Goal: Transaction & Acquisition: Download file/media

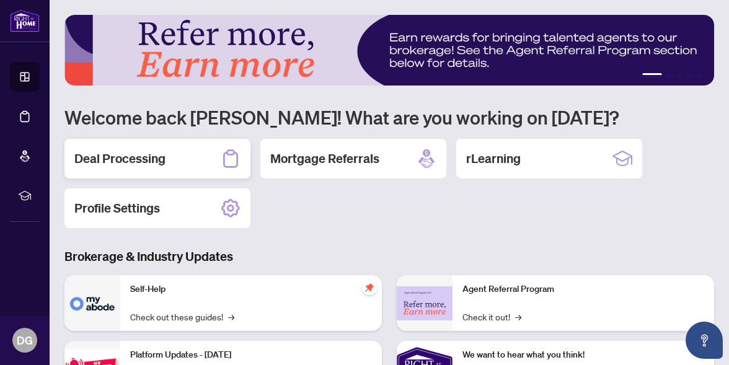
click at [167, 148] on div "Deal Processing" at bounding box center [157, 159] width 186 height 40
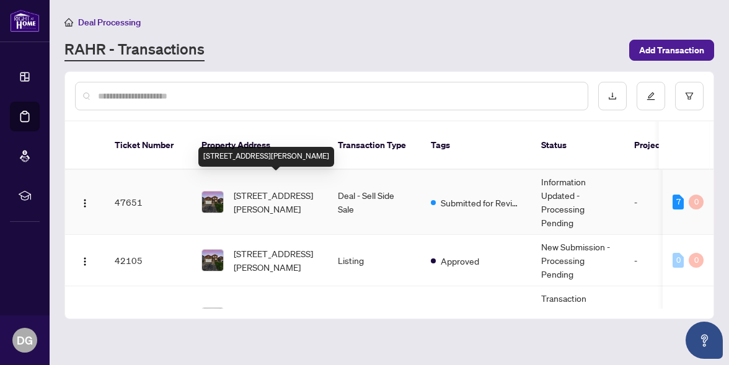
click at [252, 188] on span "[STREET_ADDRESS][PERSON_NAME]" at bounding box center [276, 201] width 84 height 27
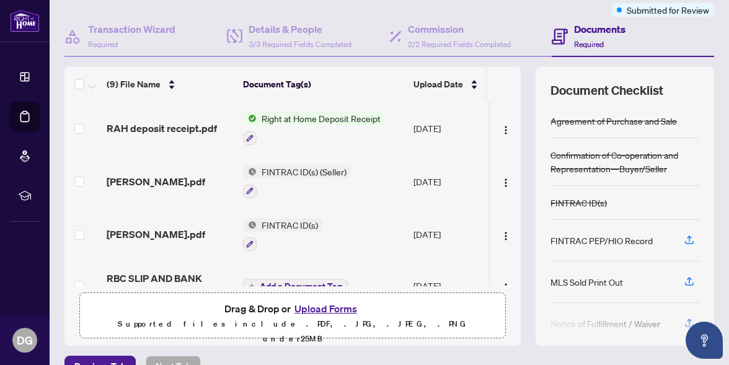
scroll to position [99, 0]
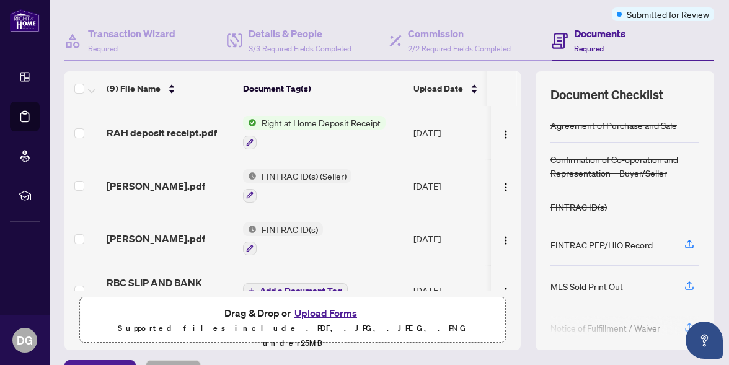
click at [308, 123] on span "Right at Home Deposit Receipt" at bounding box center [321, 123] width 129 height 14
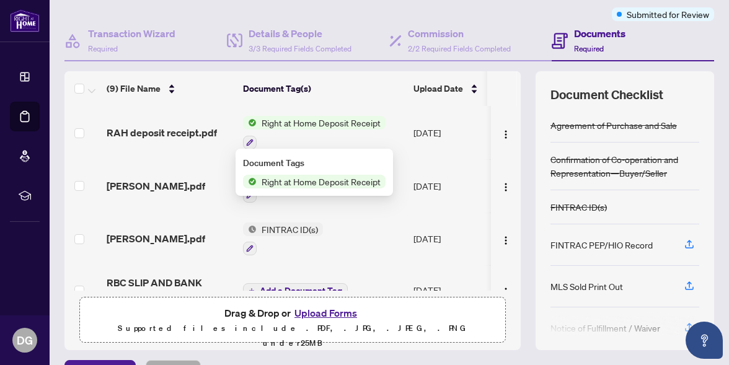
click at [314, 116] on span "Right at Home Deposit Receipt" at bounding box center [321, 123] width 129 height 14
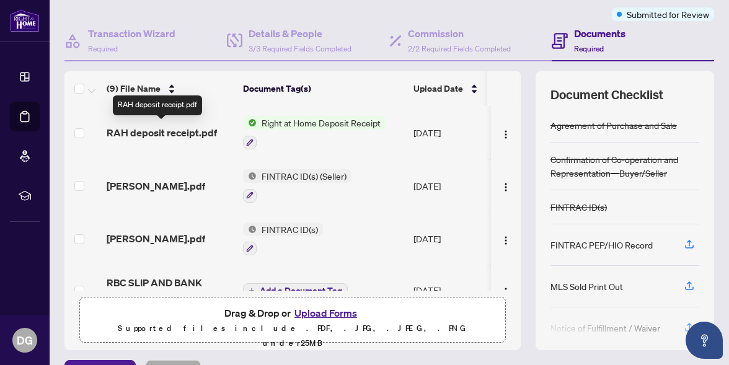
click at [191, 128] on span "RAH deposit receipt.pdf" at bounding box center [162, 132] width 110 height 15
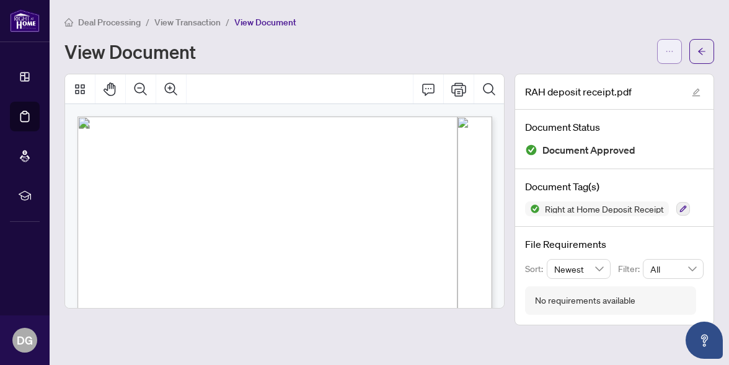
click at [665, 49] on icon "ellipsis" at bounding box center [669, 51] width 9 height 9
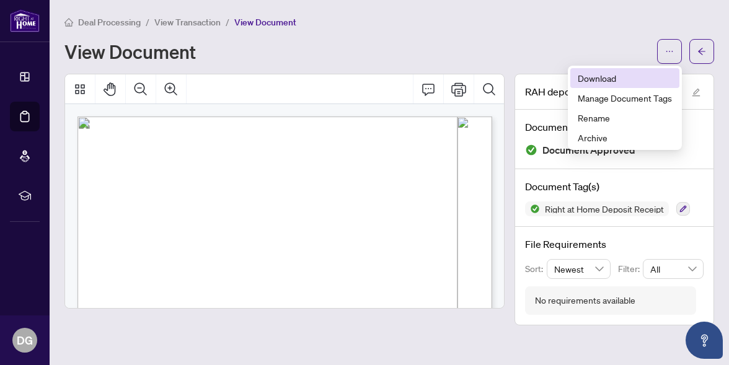
click at [593, 78] on span "Download" at bounding box center [625, 78] width 94 height 14
